Goal: Information Seeking & Learning: Check status

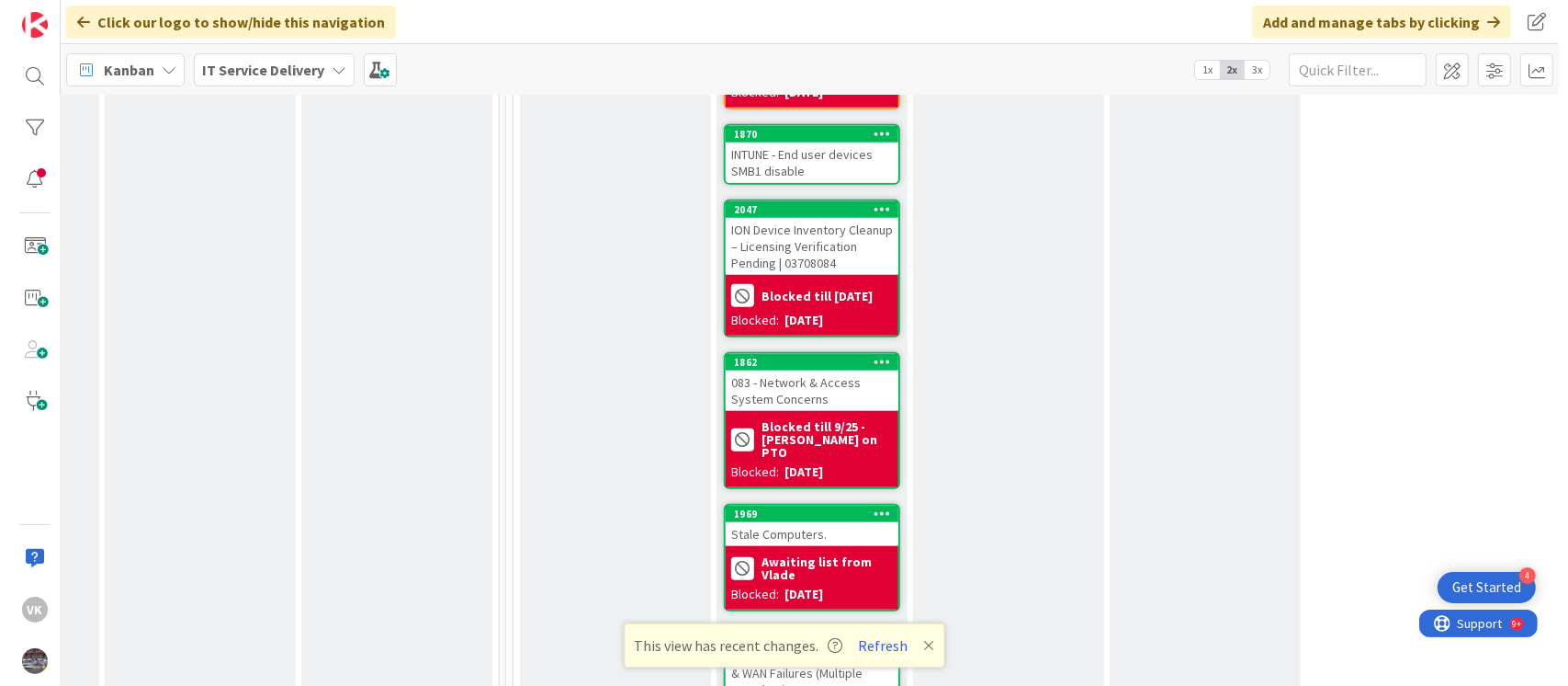
scroll to position [1772, 559]
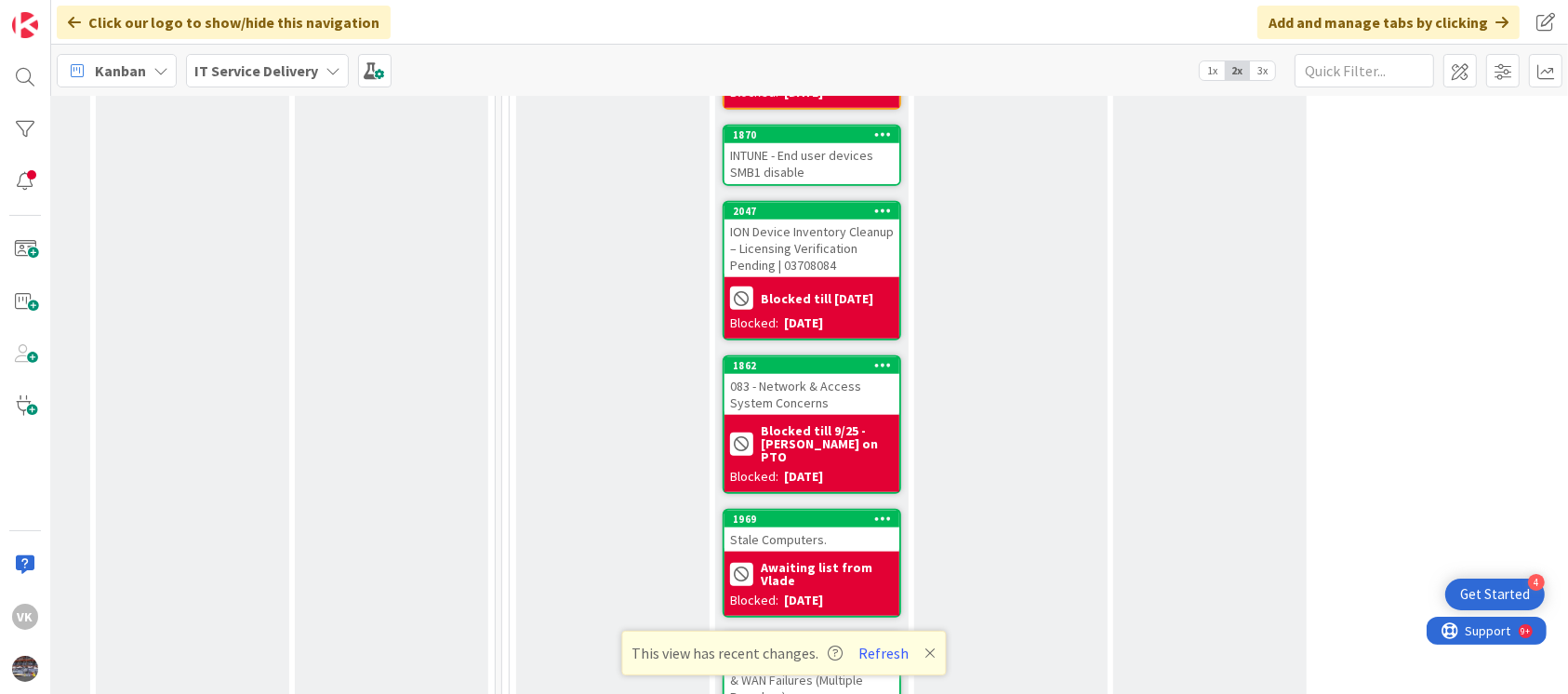
click at [802, 527] on div "Stale Computers." at bounding box center [812, 538] width 175 height 24
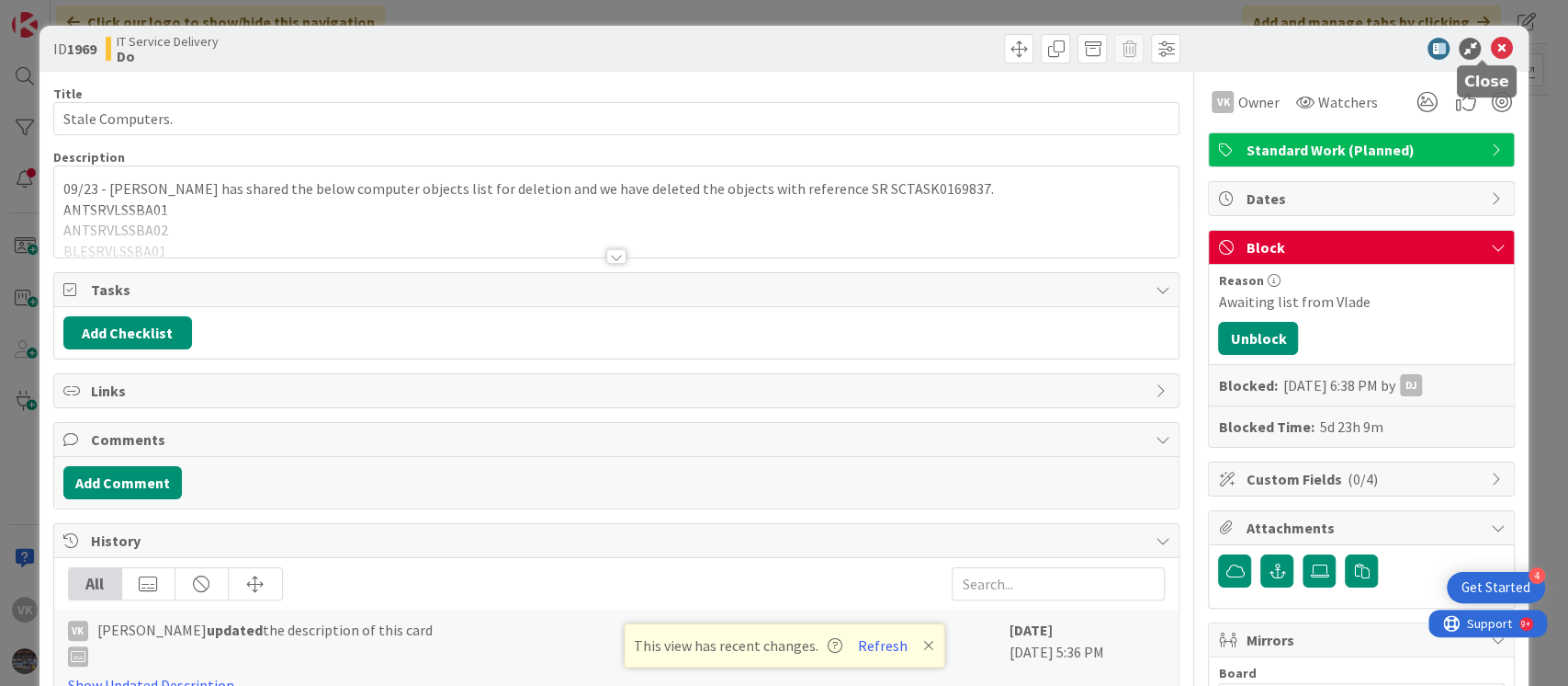
click at [1489, 46] on icon at bounding box center [1500, 49] width 23 height 23
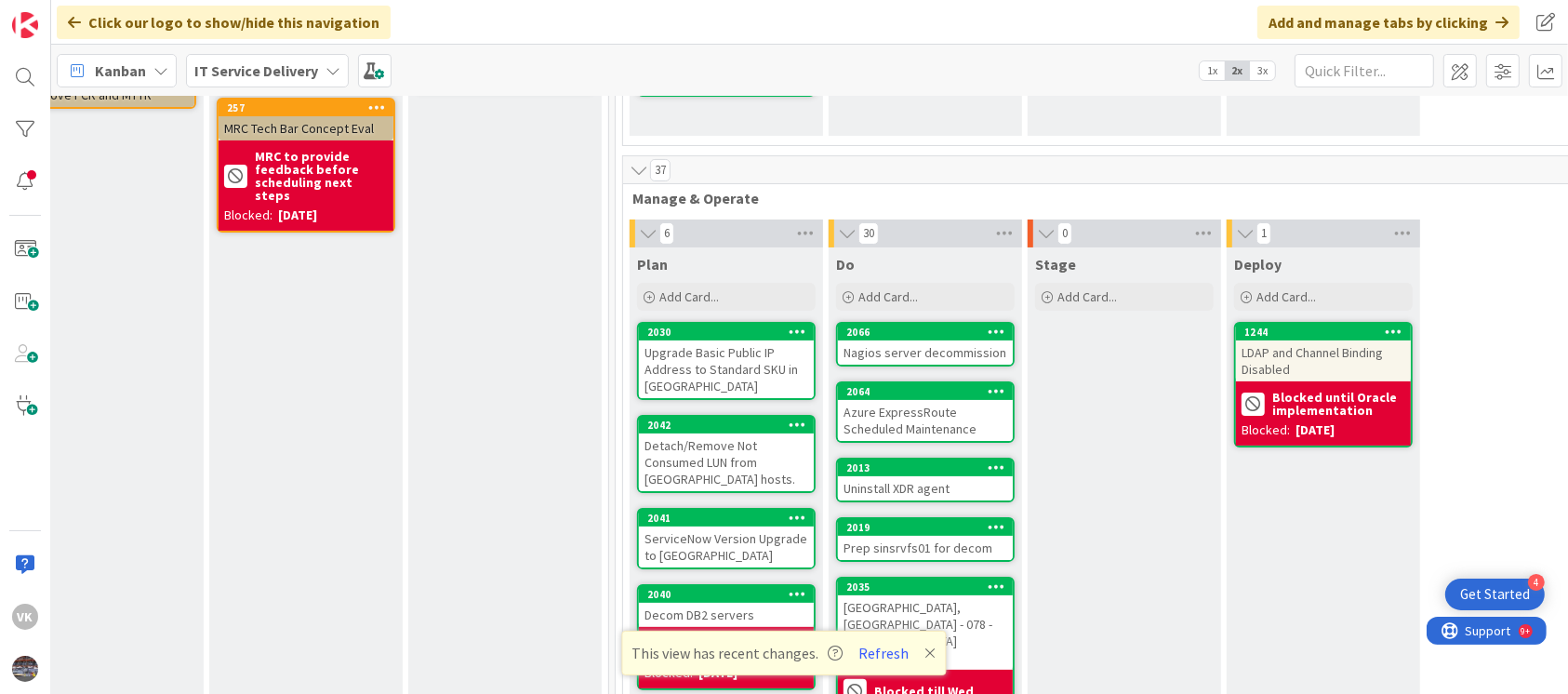
scroll to position [374, 453]
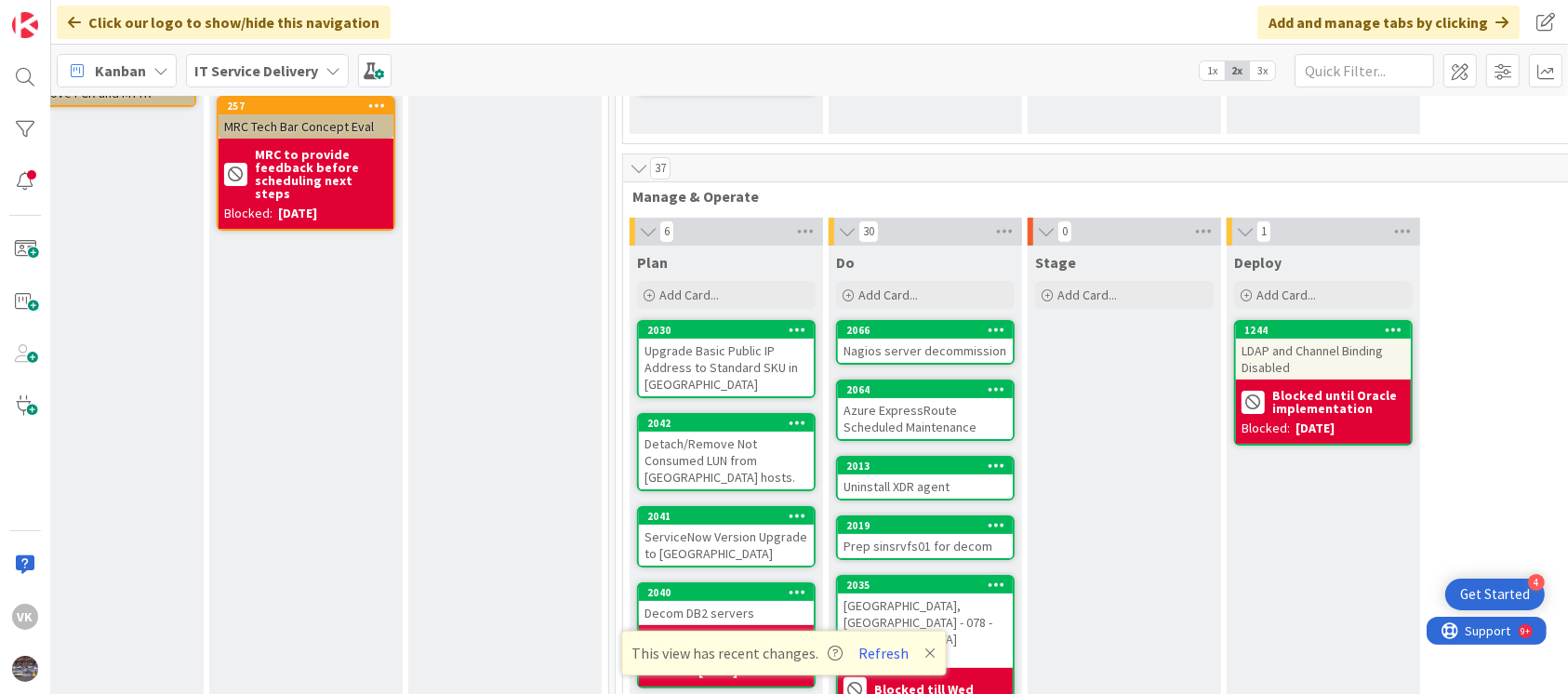
click at [1306, 343] on div "LDAP and Channel Binding Disabled" at bounding box center [1324, 358] width 175 height 41
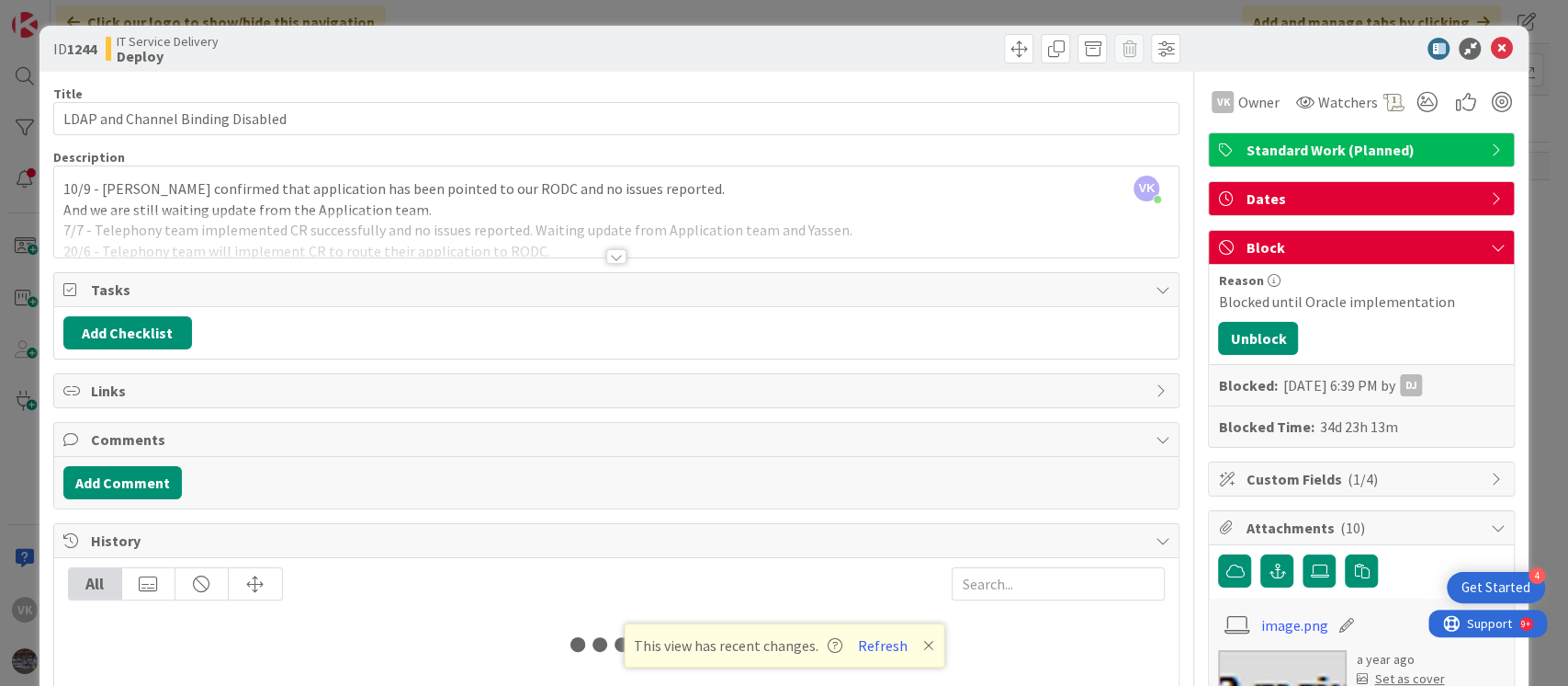
click at [82, 188] on div "[PERSON_NAME] [PERSON_NAME] just joined 10/9 - Yassen confirmed that applicatio…" at bounding box center [617, 211] width 1125 height 91
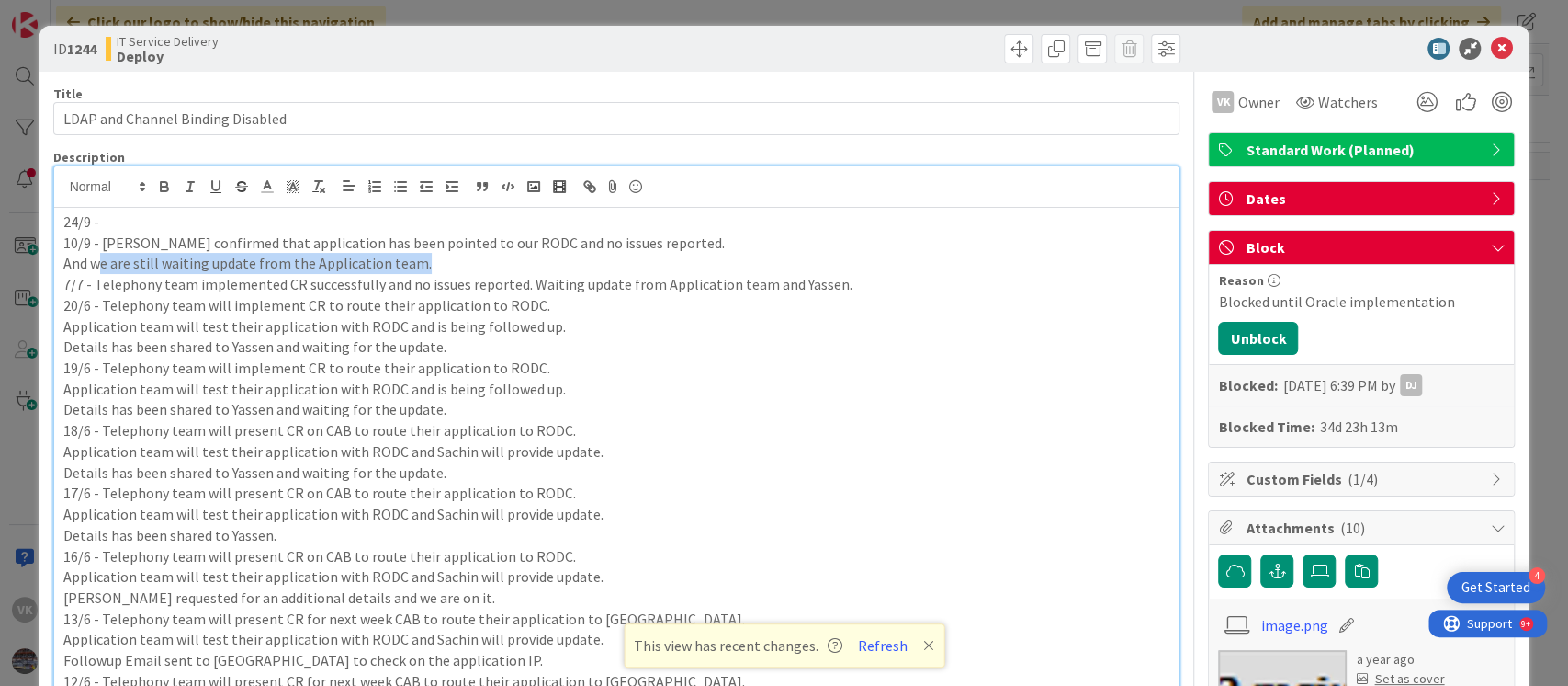
drag, startPoint x: 98, startPoint y: 259, endPoint x: 448, endPoint y: 267, distance: 350.1
click at [448, 267] on p "And we are still waiting update from the Application team." at bounding box center [617, 263] width 1107 height 22
copy p "e are still waiting update from the Application team."
click at [339, 224] on p "24/9 -" at bounding box center [617, 221] width 1107 height 22
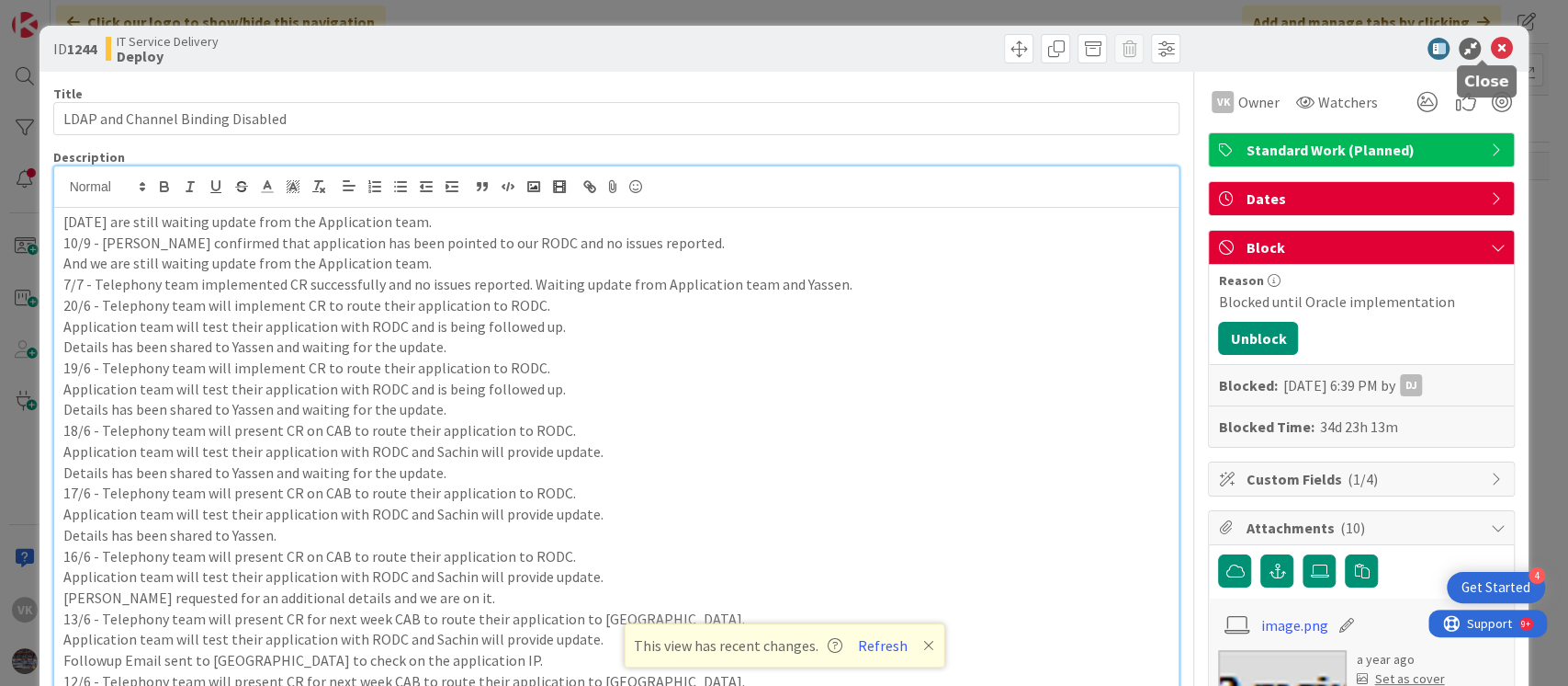
click at [1489, 40] on icon at bounding box center [1500, 49] width 23 height 23
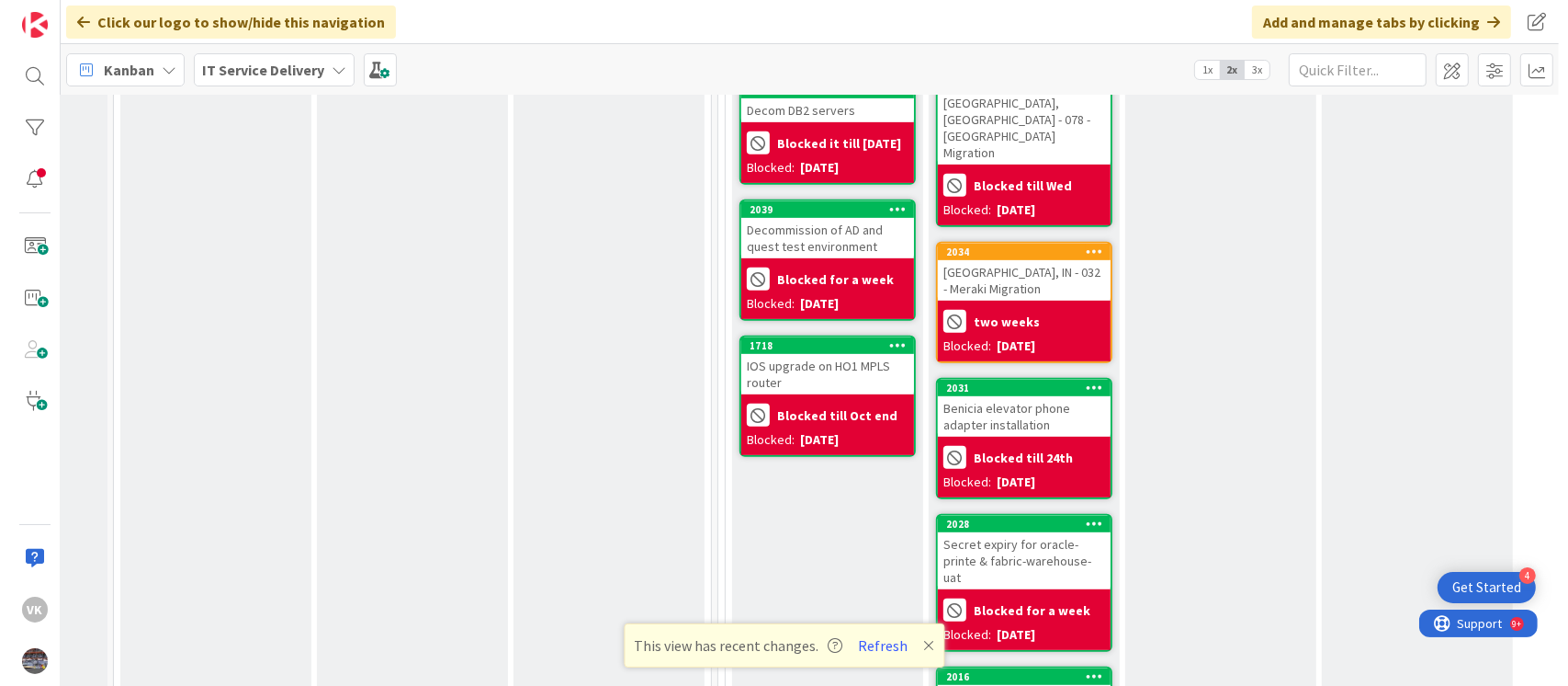
scroll to position [868, 347]
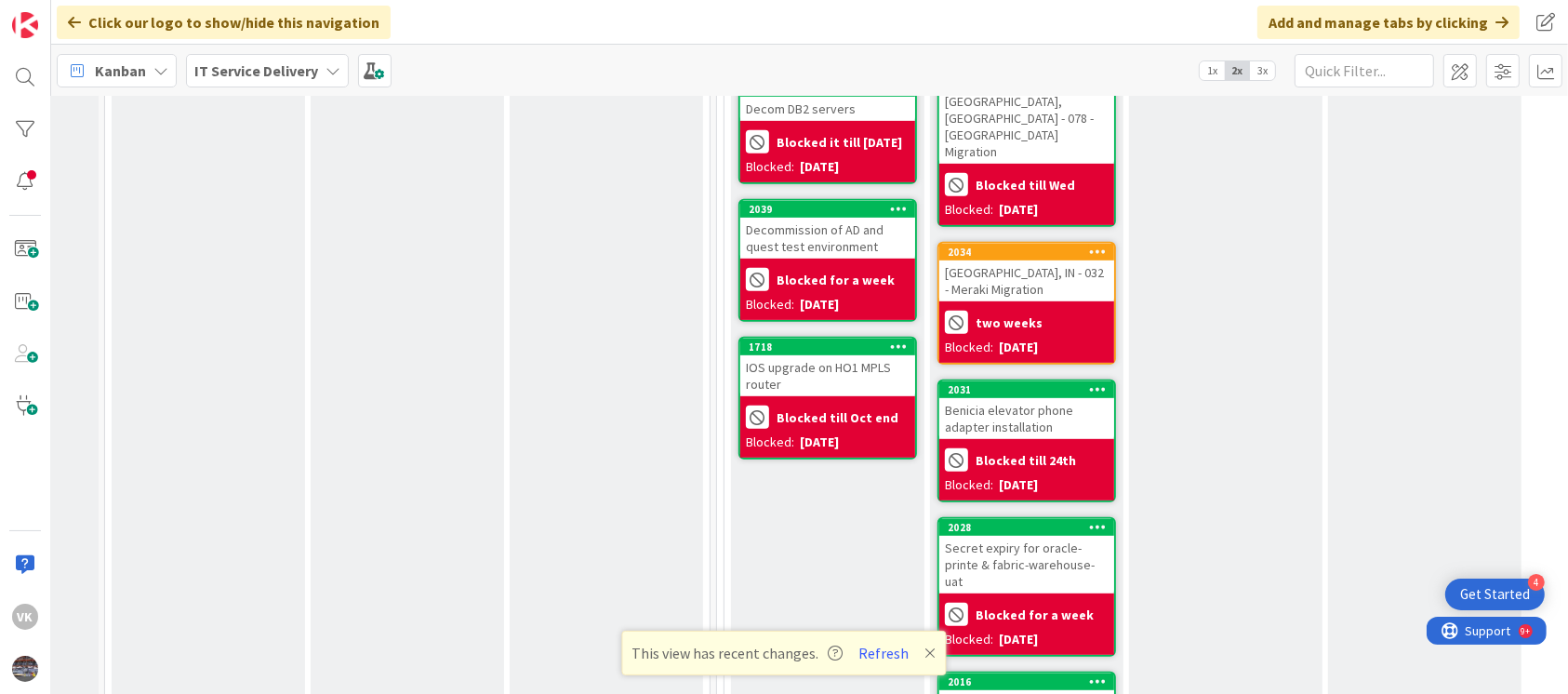
click at [845, 227] on div "Decommission of AD and quest test environment" at bounding box center [828, 237] width 175 height 41
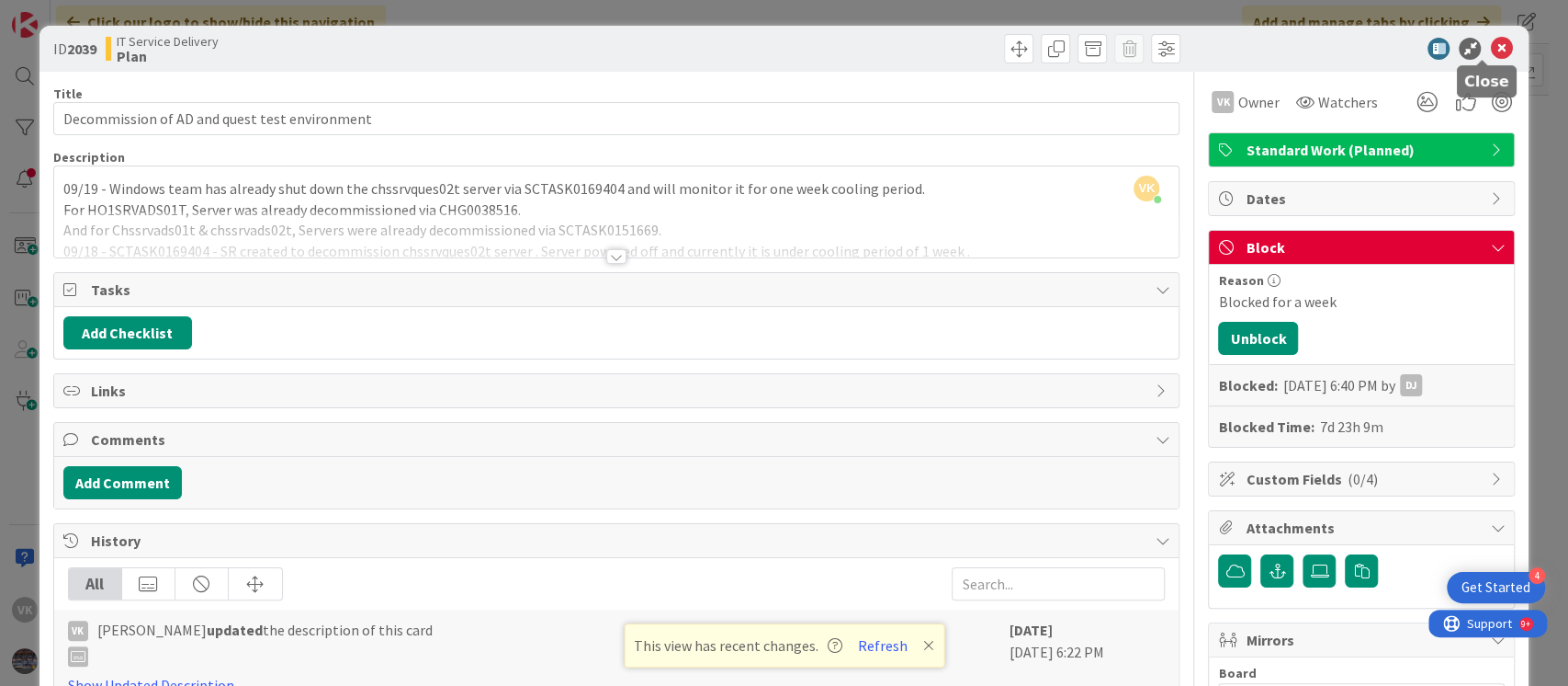
click at [1489, 45] on icon at bounding box center [1500, 49] width 23 height 23
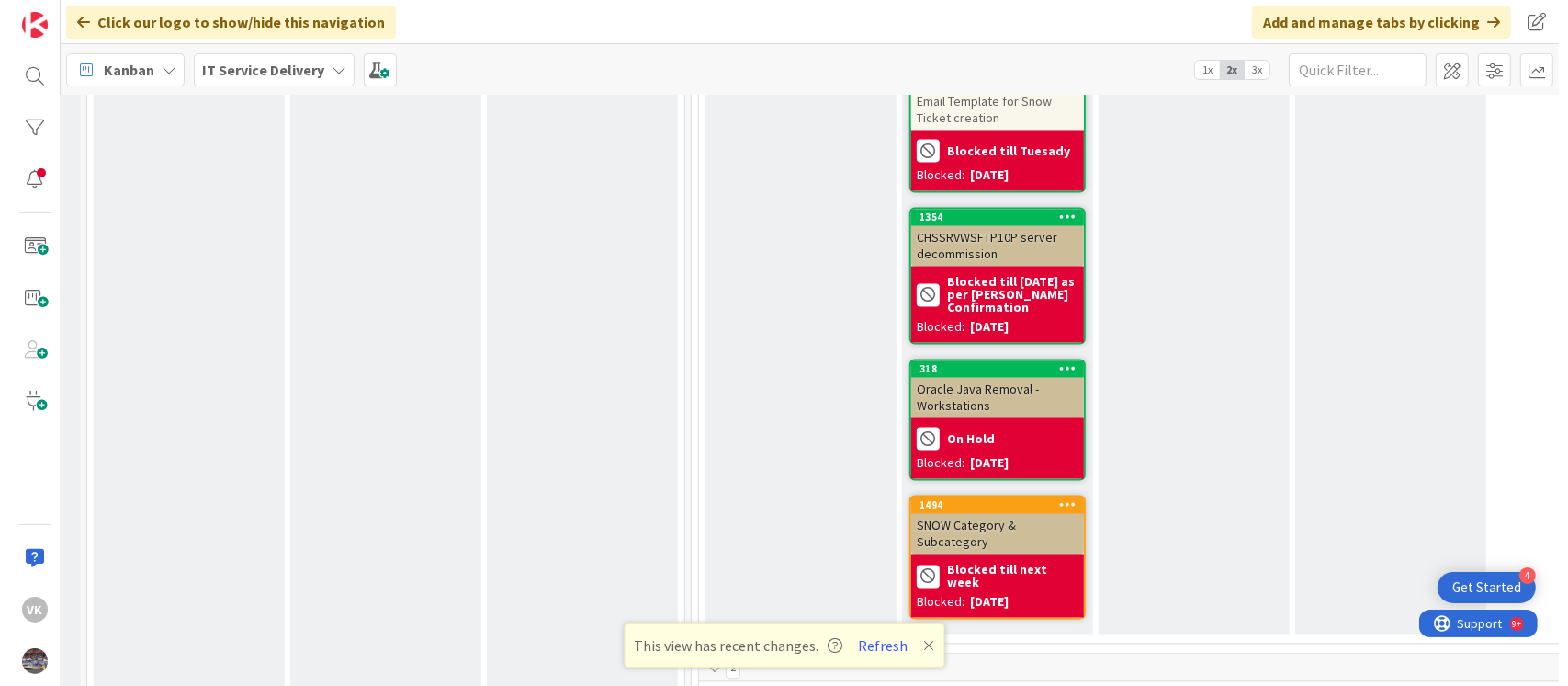
scroll to position [3672, 374]
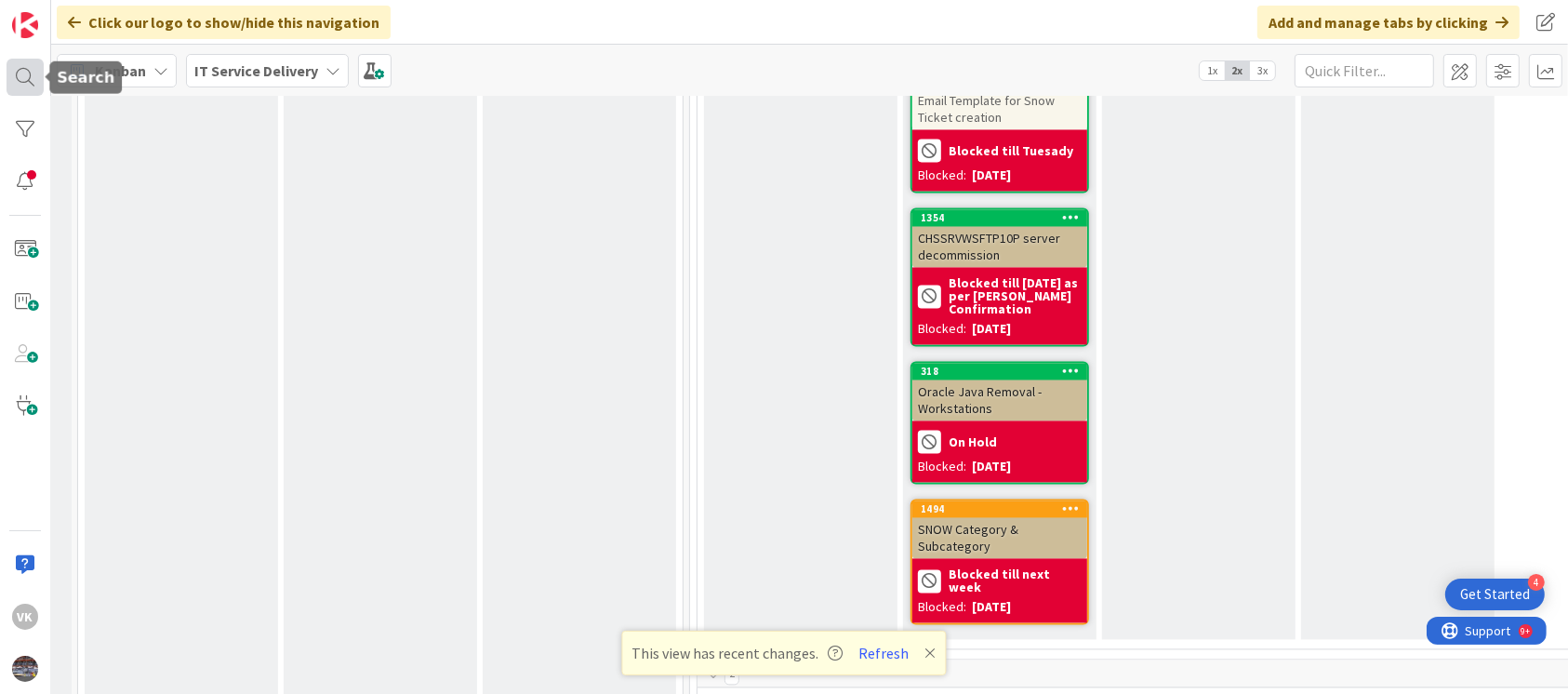
click at [5, 83] on div "VK" at bounding box center [26, 347] width 51 height 694
click at [12, 74] on div at bounding box center [25, 77] width 37 height 37
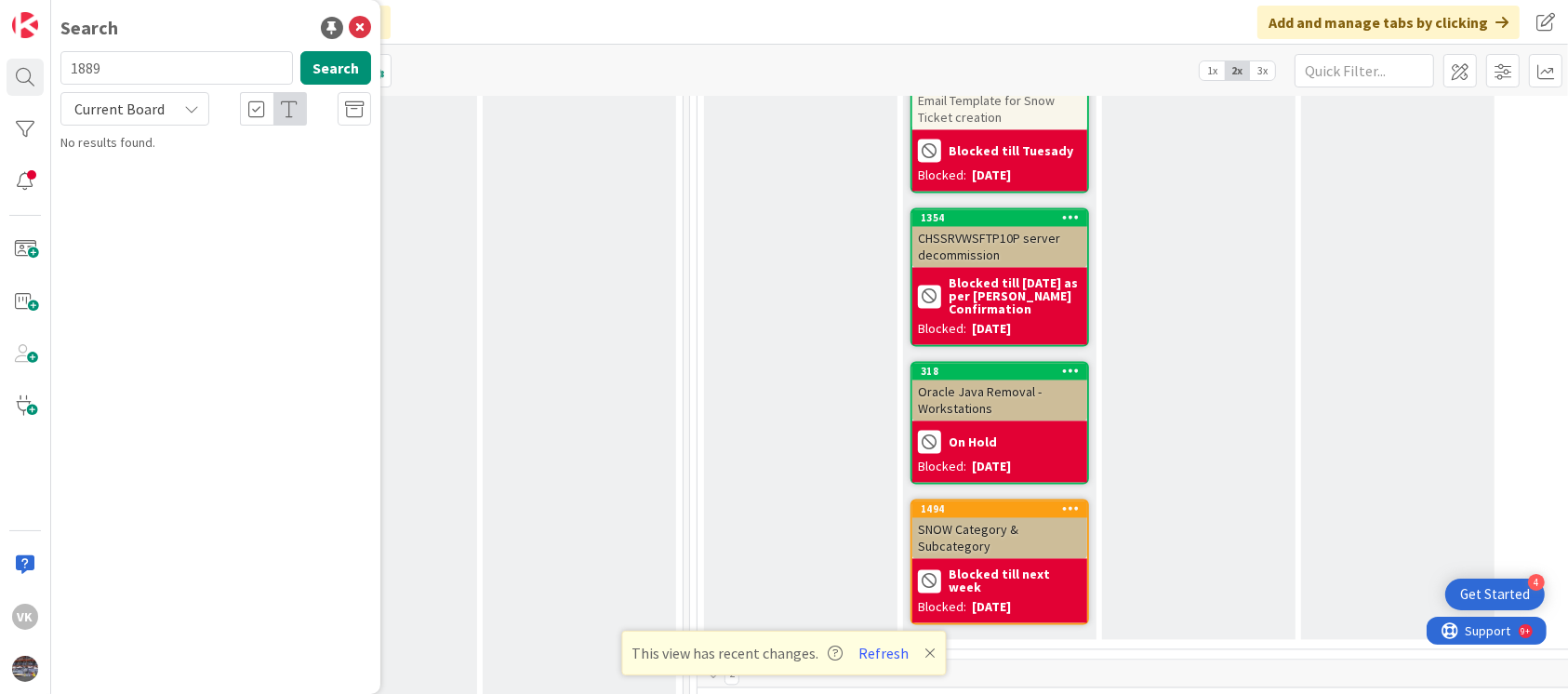
type input "1889"
click at [254, 171] on span "AD - Kerberos GoldenTicket password change review" at bounding box center [215, 174] width 257 height 36
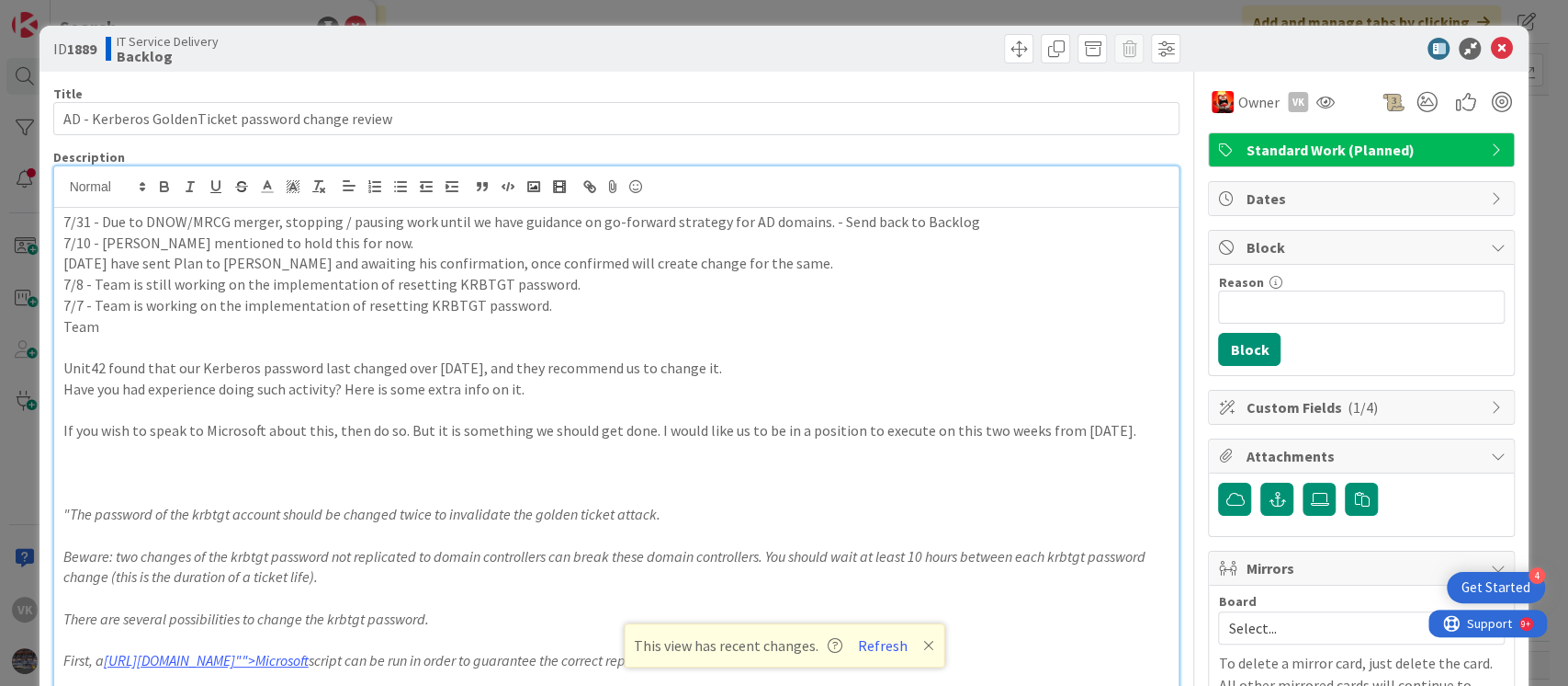
click at [57, 181] on div "7/31 - Due to DNOW/MRCG merger, stopping / pausing work until we have guidance …" at bounding box center [617, 678] width 1125 height 1024
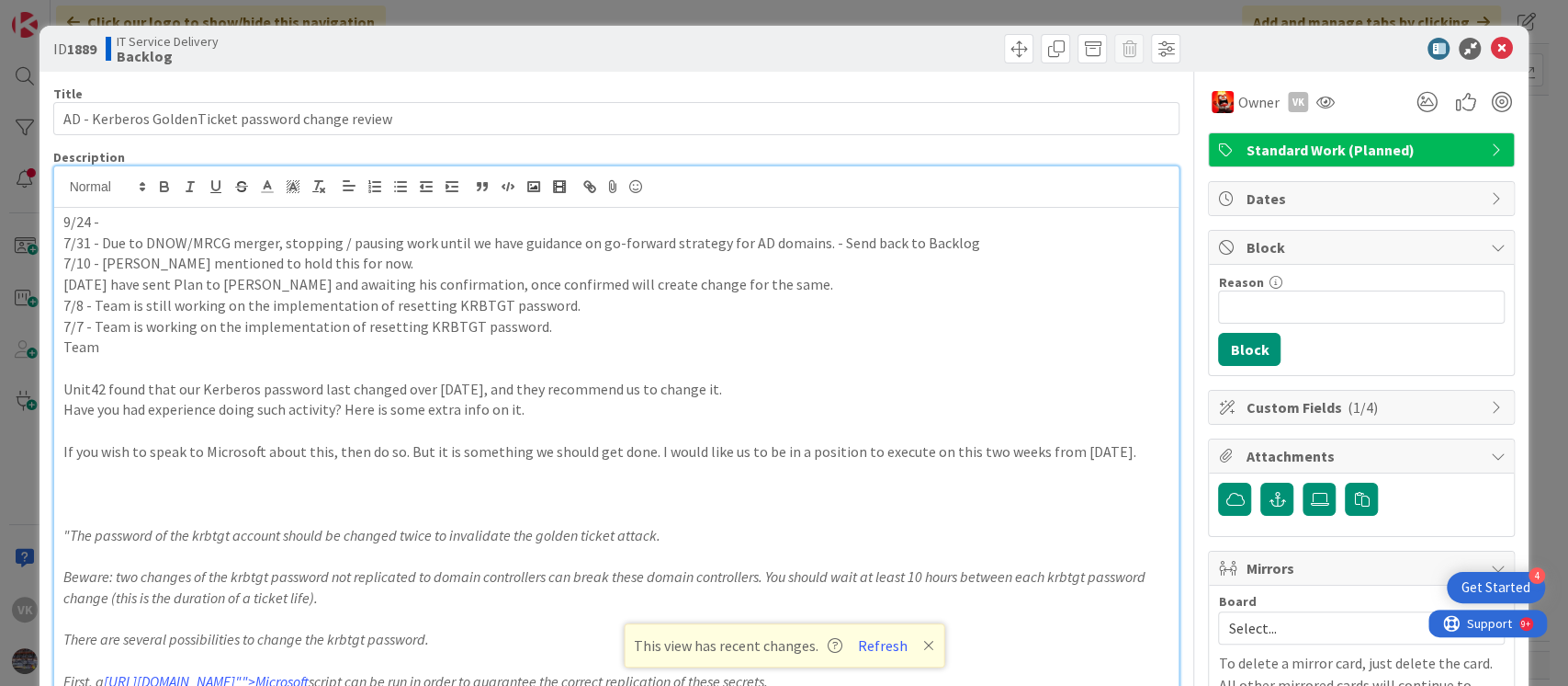
drag, startPoint x: 117, startPoint y: 222, endPoint x: 46, endPoint y: 222, distance: 71.0
click at [125, 225] on p "9/24 -" at bounding box center [617, 221] width 1107 height 22
click at [194, 221] on p "9/24 - As per Hellmut, We are holding the card for further" at bounding box center [617, 221] width 1107 height 22
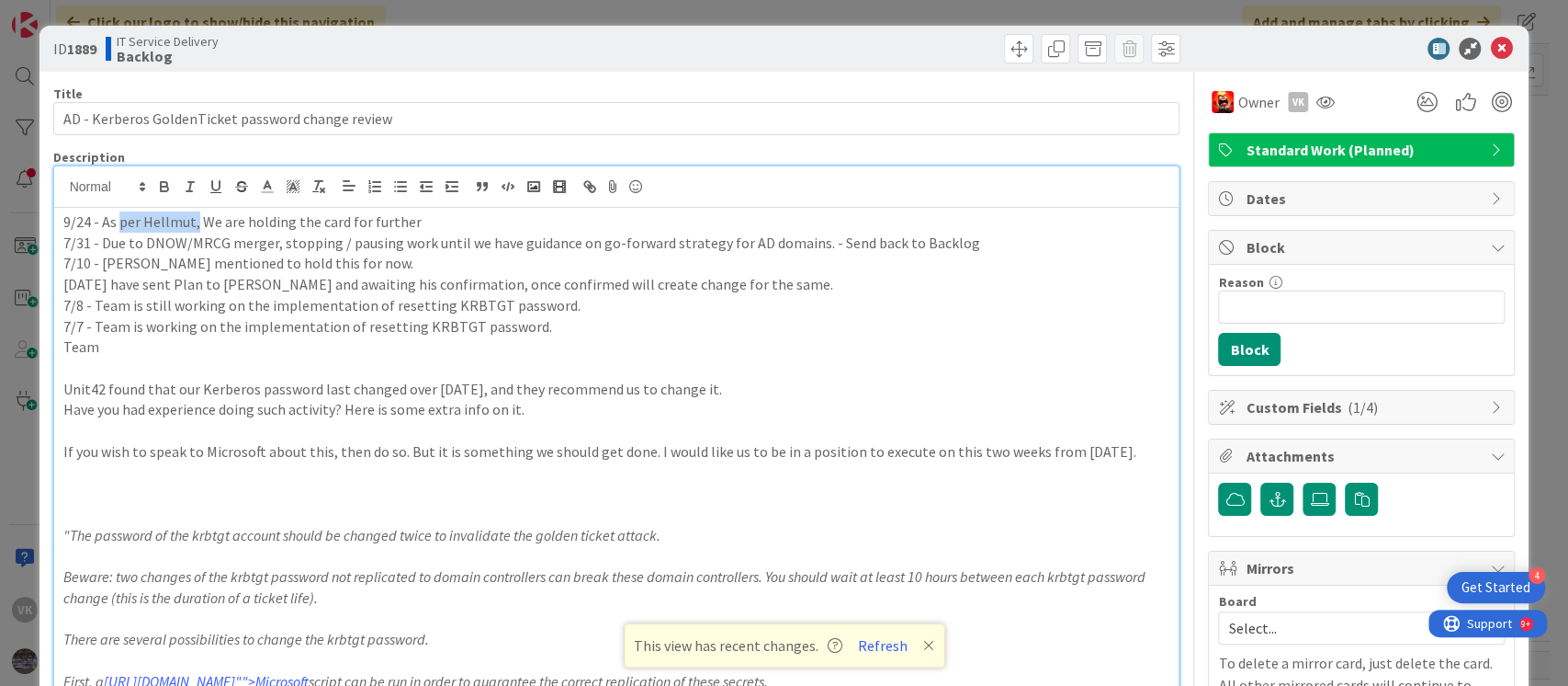
drag, startPoint x: 195, startPoint y: 222, endPoint x: 119, endPoint y: 229, distance: 76.3
click at [119, 229] on p "9/24 - As per Hellmut, We are holding the card for further" at bounding box center [617, 221] width 1107 height 22
click at [529, 230] on p "9/24 - As Vlade and [PERSON_NAME] mentioned, We are holding the card for further" at bounding box center [617, 221] width 1107 height 22
click at [117, 215] on p "9/24 - As Vlade and [PERSON_NAME] mentioned, We are holding the card for furthe…" at bounding box center [617, 221] width 1107 height 22
click at [1489, 47] on icon at bounding box center [1500, 49] width 23 height 23
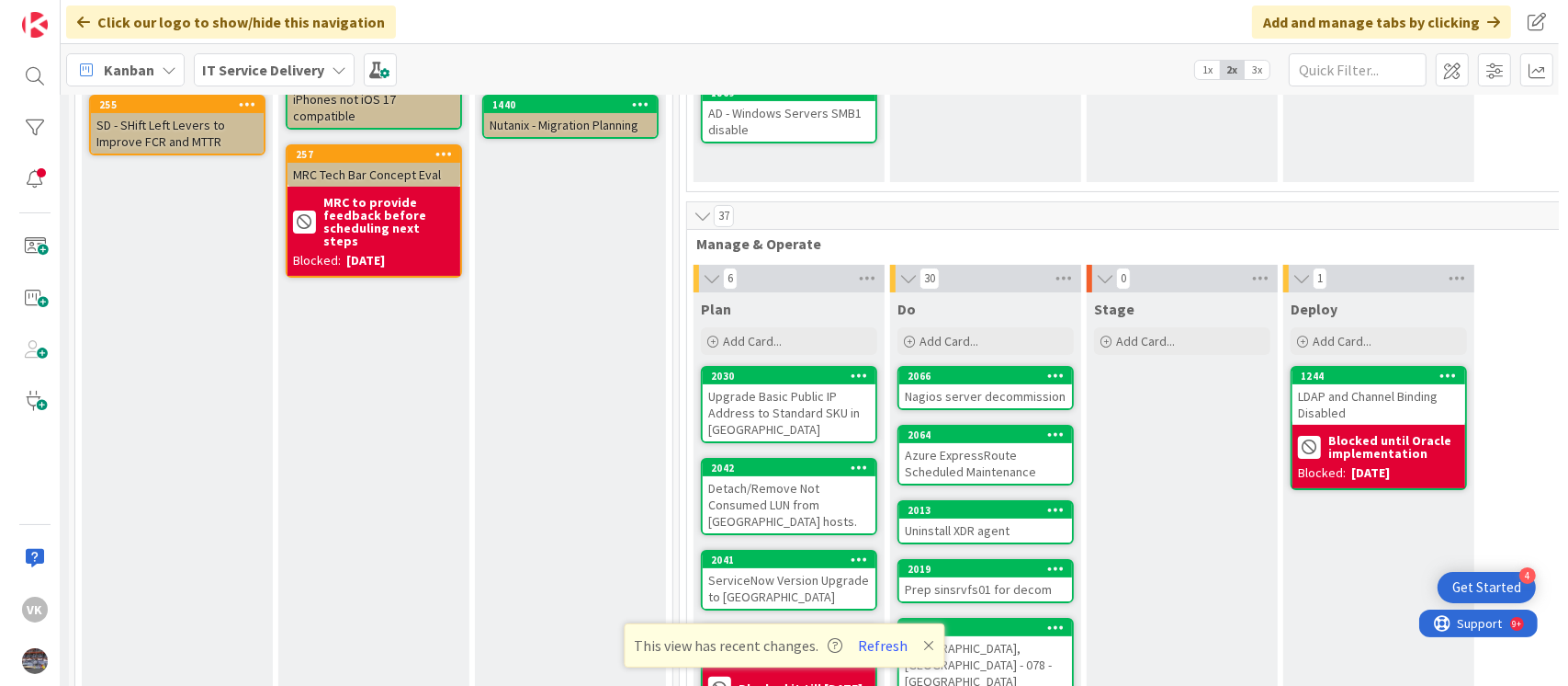
scroll to position [321, 385]
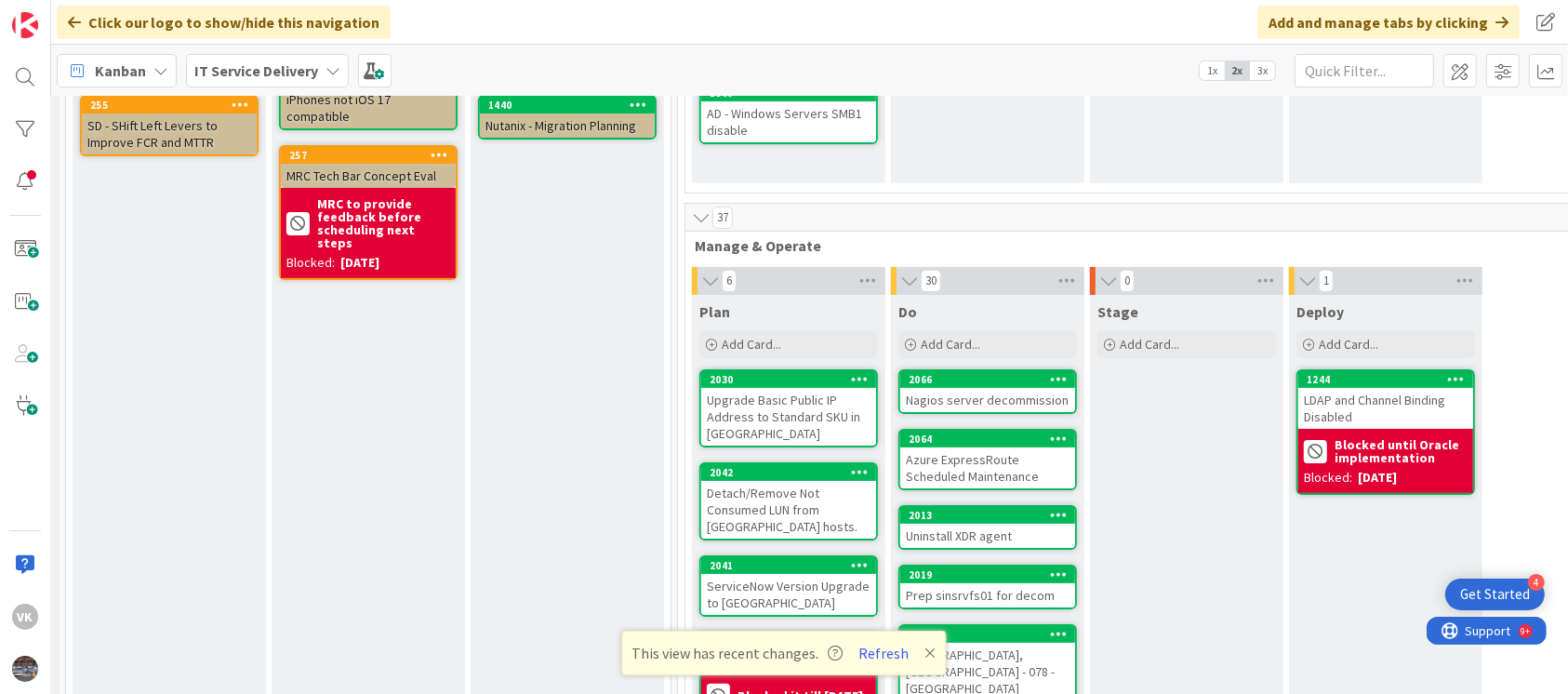
click at [26, 57] on div "VK" at bounding box center [26, 347] width 51 height 694
click at [15, 71] on div at bounding box center [25, 77] width 37 height 37
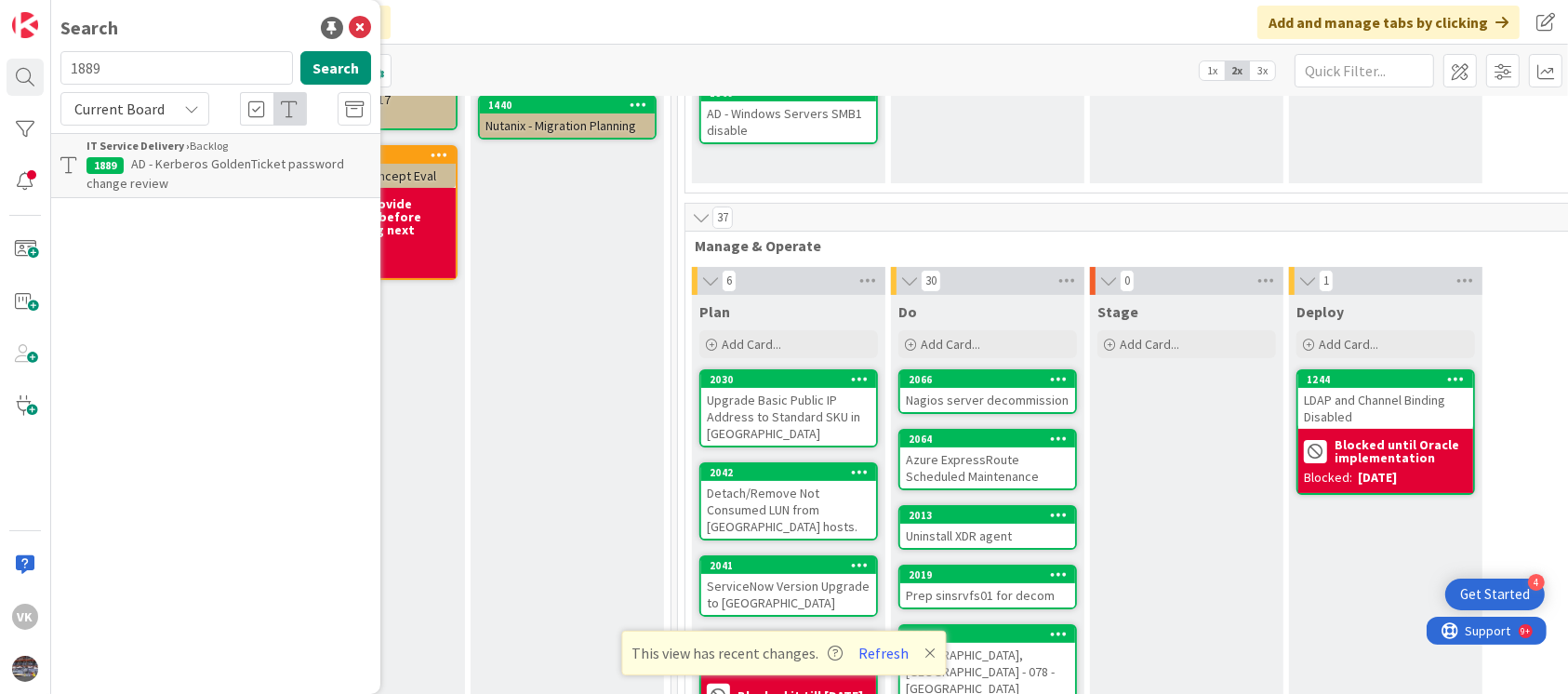
click at [158, 80] on input "1889" at bounding box center [177, 67] width 233 height 33
type input "1244"
click at [280, 159] on span "LDAP and Channel Binding Disabled" at bounding box center [227, 164] width 193 height 17
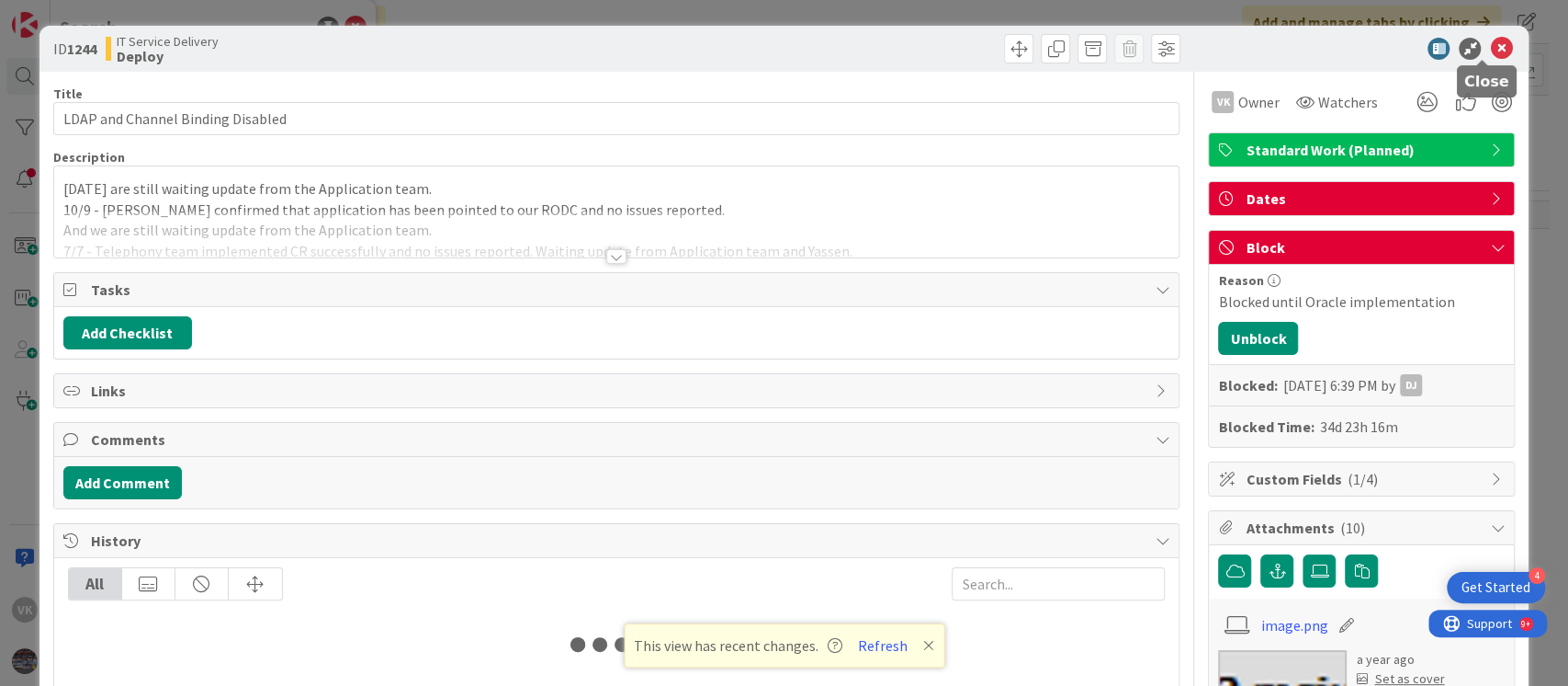
click at [1489, 43] on icon at bounding box center [1500, 49] width 23 height 23
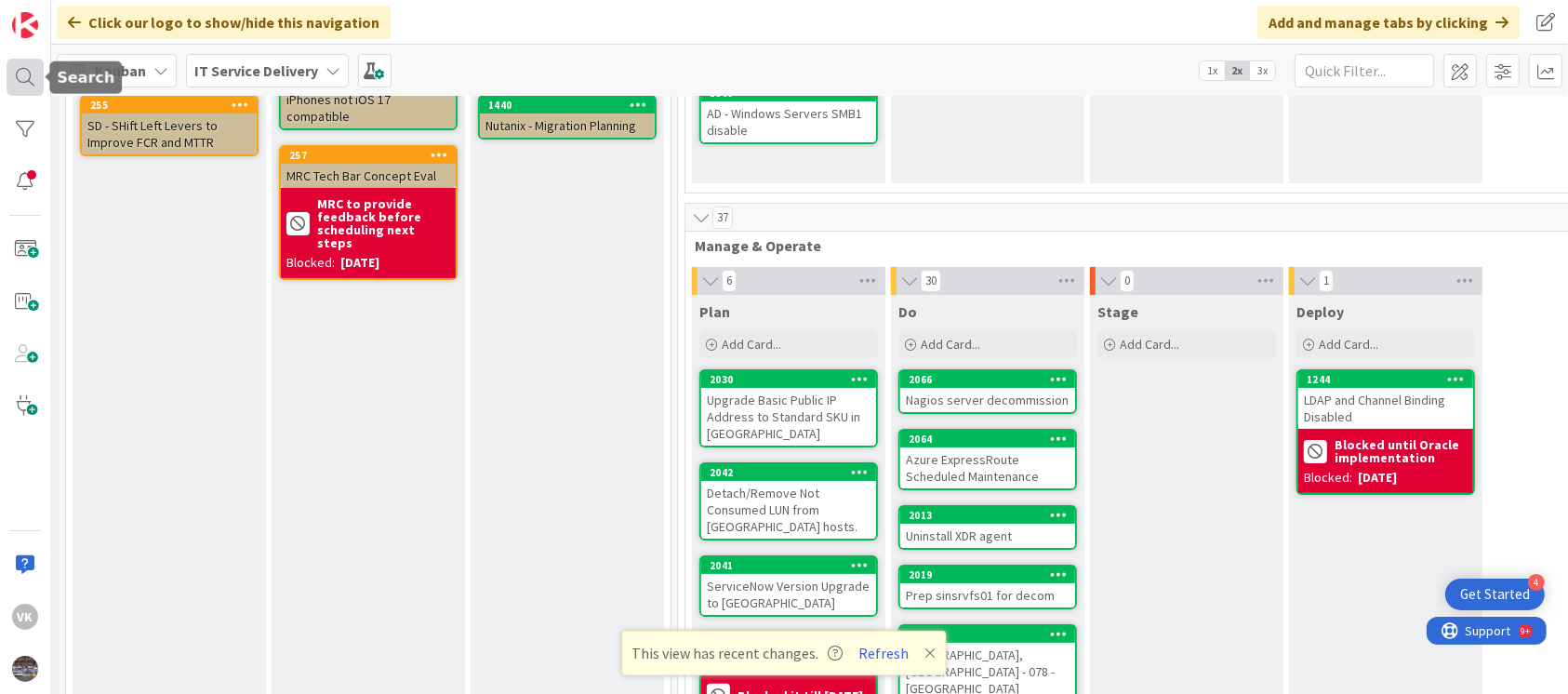
click at [24, 69] on div at bounding box center [25, 77] width 37 height 37
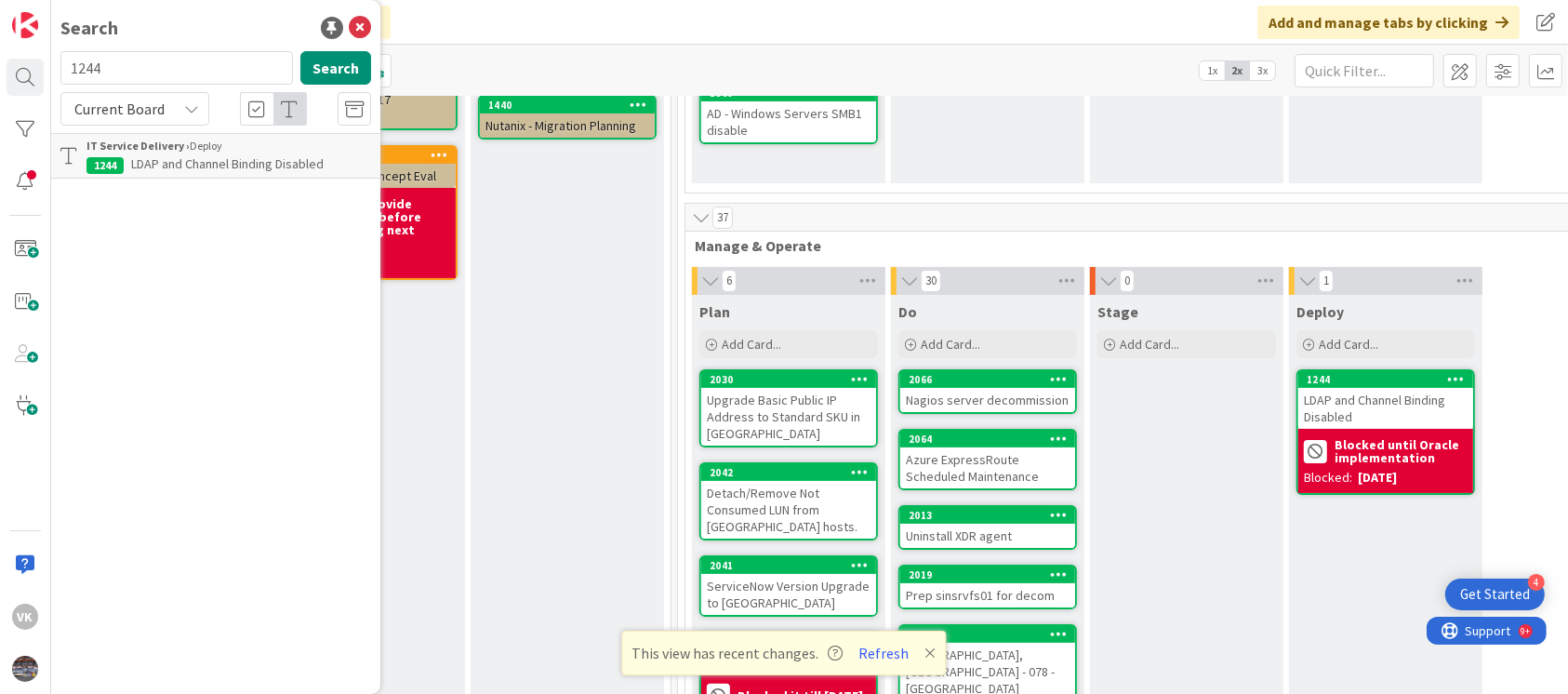
click at [153, 70] on input "1244" at bounding box center [177, 67] width 233 height 33
type input "2039"
click at [212, 176] on p "Decommission of AD and quest test environment" at bounding box center [229, 174] width 285 height 39
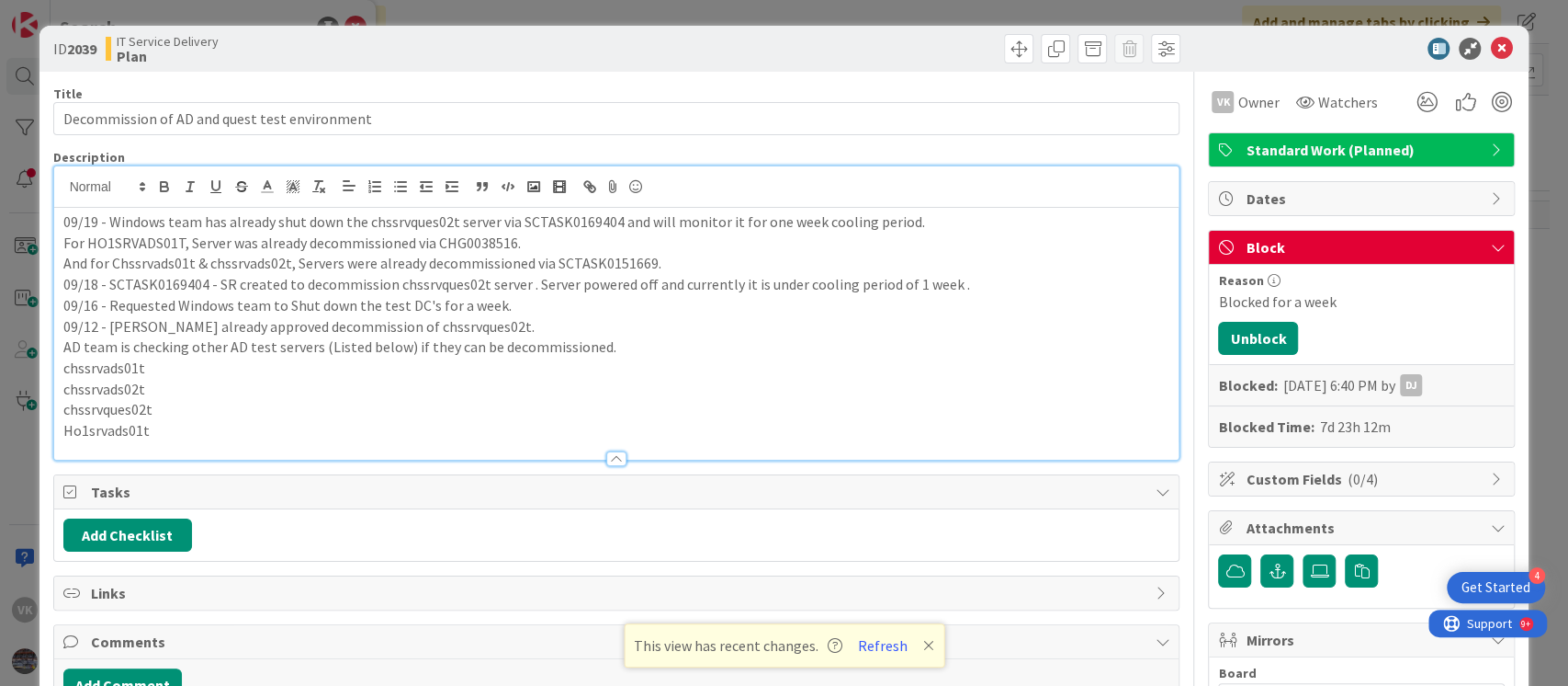
click at [58, 185] on div "09/19 - Windows team has already shut down the chssrvques02t server via SCTASK0…" at bounding box center [617, 313] width 1125 height 293
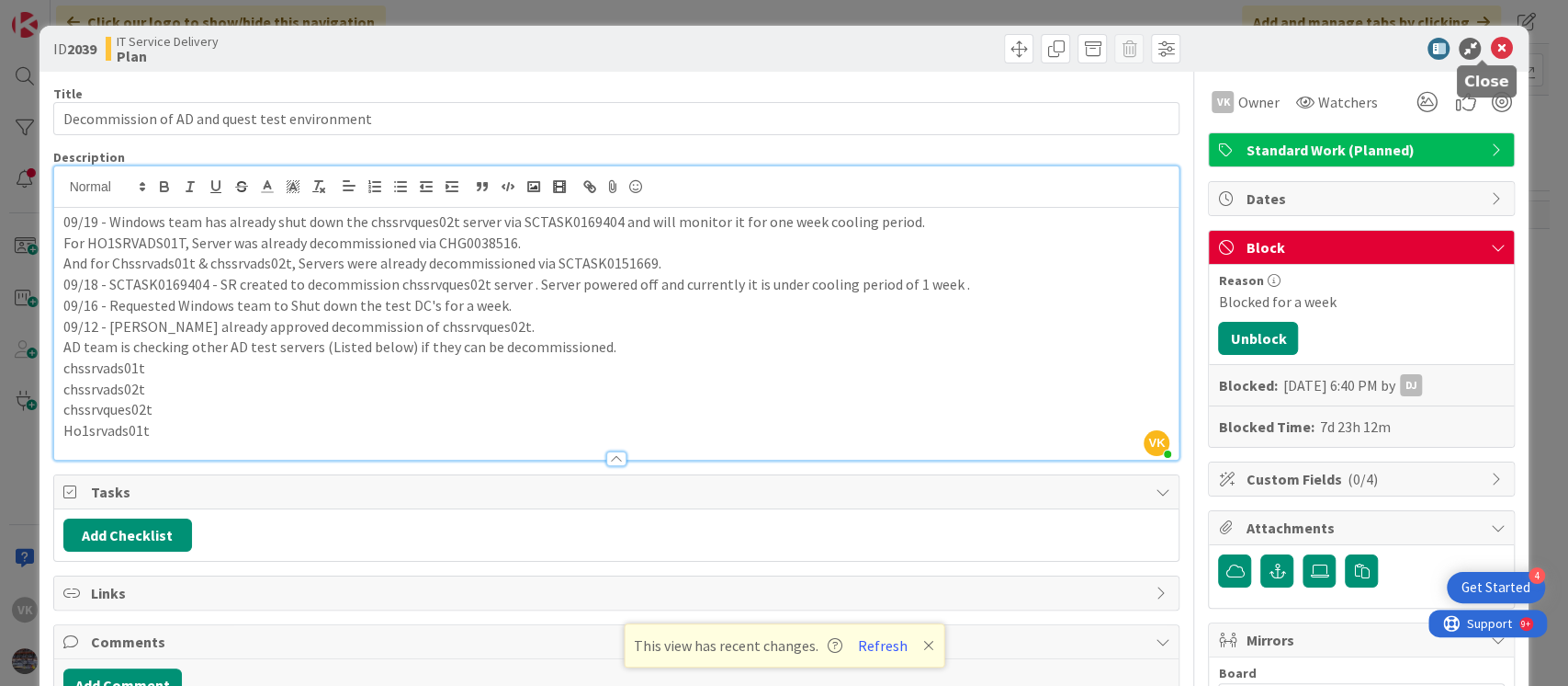
click at [1489, 49] on icon at bounding box center [1500, 49] width 23 height 23
